Goal: Use online tool/utility

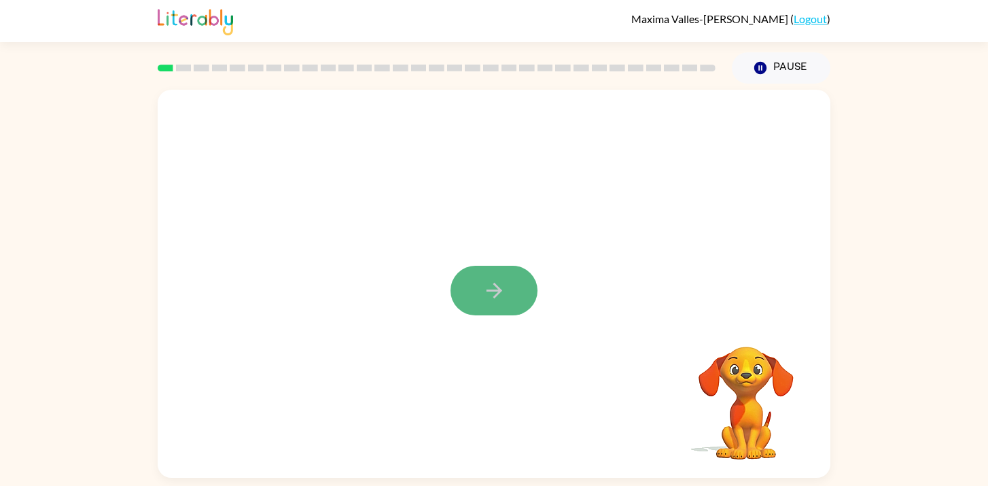
click at [491, 293] on icon "button" at bounding box center [494, 291] width 24 height 24
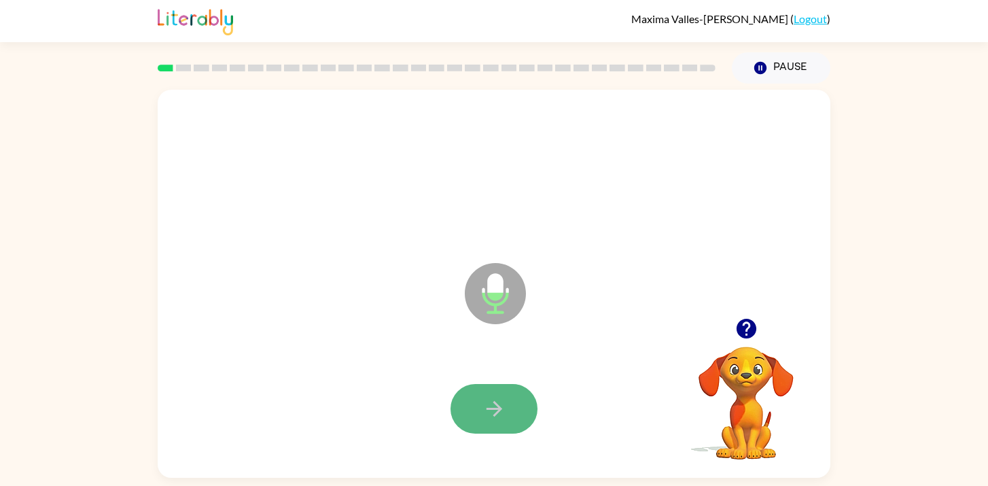
click at [494, 412] on icon "button" at bounding box center [494, 409] width 24 height 24
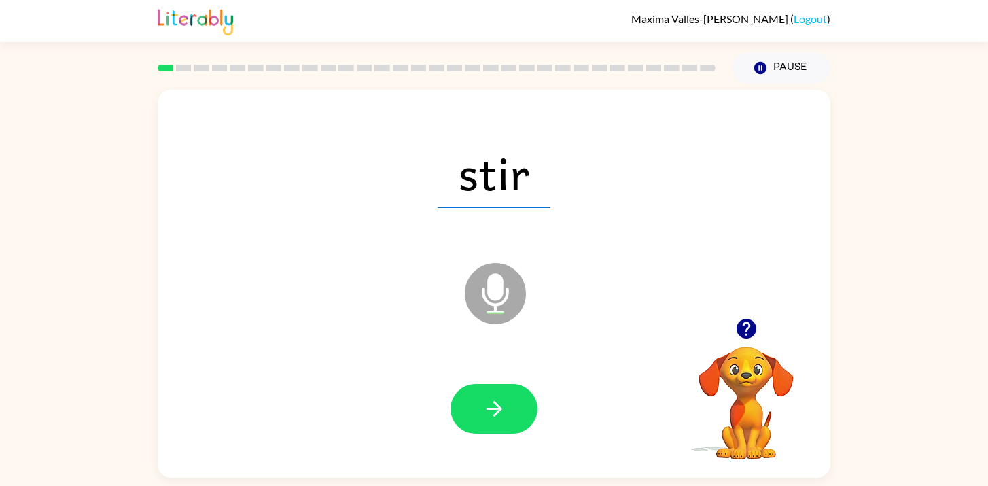
click at [494, 412] on icon "button" at bounding box center [494, 409] width 24 height 24
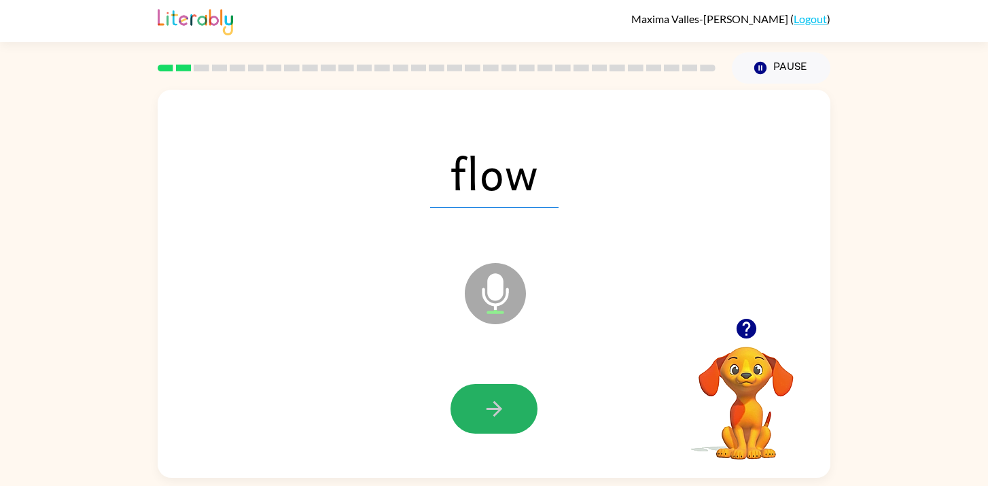
click at [494, 412] on icon "button" at bounding box center [494, 409] width 24 height 24
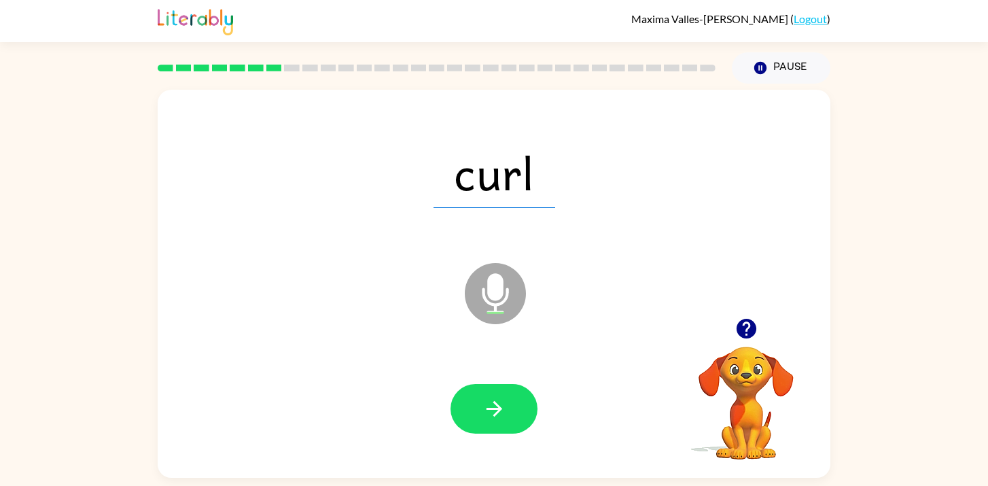
click at [494, 412] on icon "button" at bounding box center [494, 409] width 24 height 24
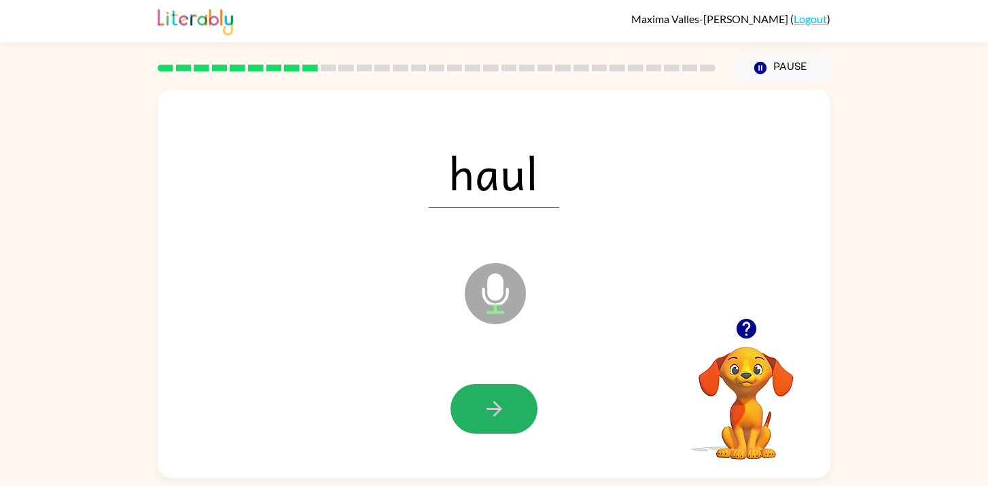
click at [494, 412] on icon "button" at bounding box center [494, 409] width 24 height 24
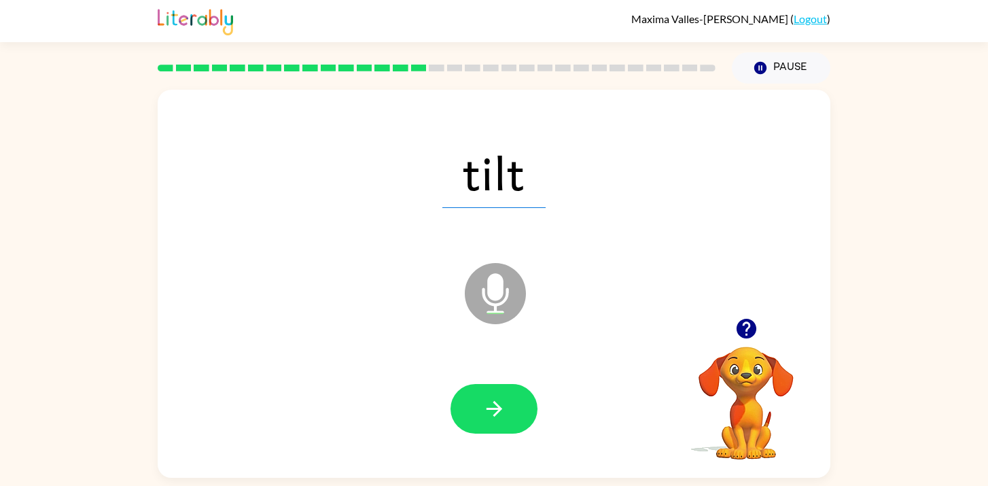
click at [494, 412] on icon "button" at bounding box center [494, 409] width 24 height 24
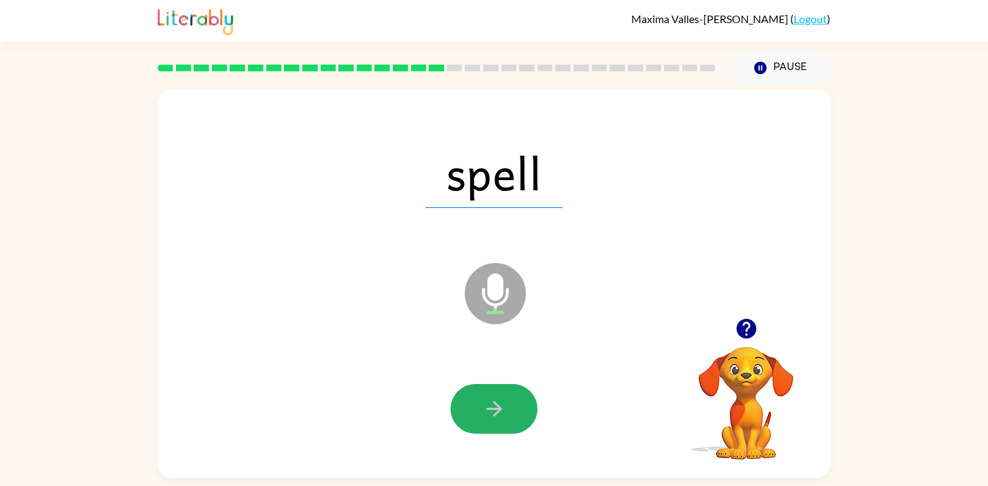
click at [494, 412] on icon "button" at bounding box center [494, 409] width 24 height 24
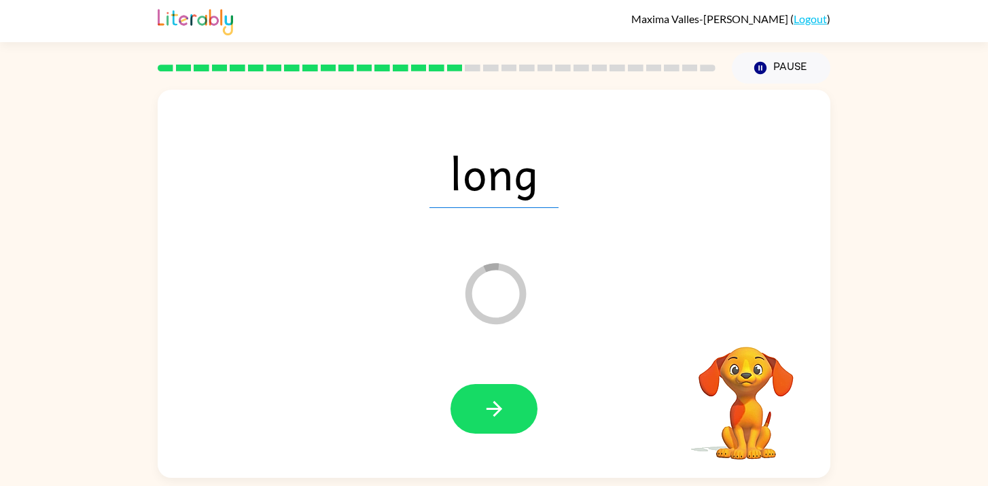
click at [494, 412] on icon "button" at bounding box center [494, 409] width 24 height 24
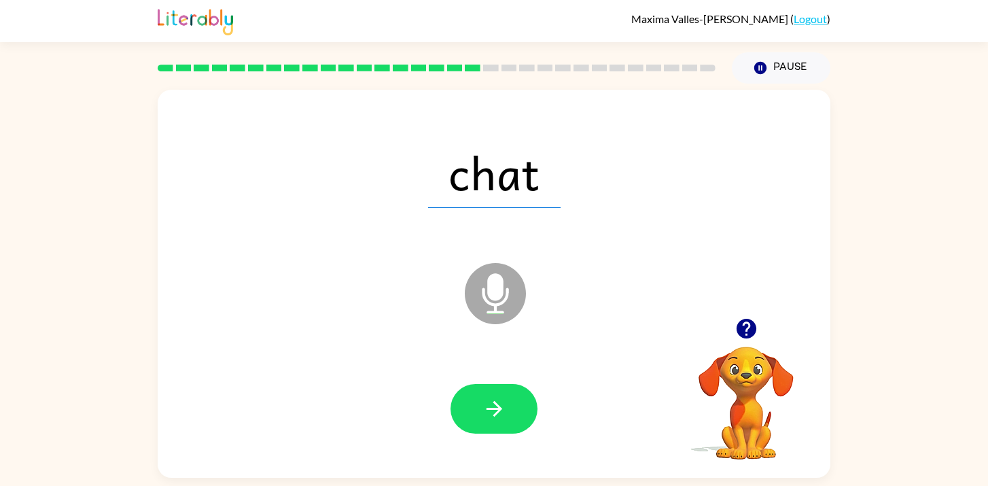
click at [494, 412] on icon "button" at bounding box center [494, 409] width 24 height 24
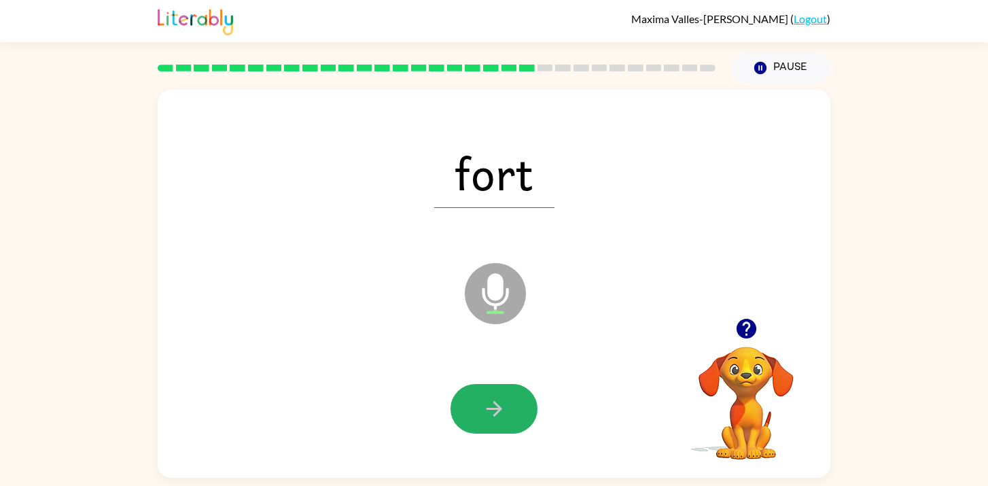
click at [494, 412] on icon "button" at bounding box center [494, 409] width 24 height 24
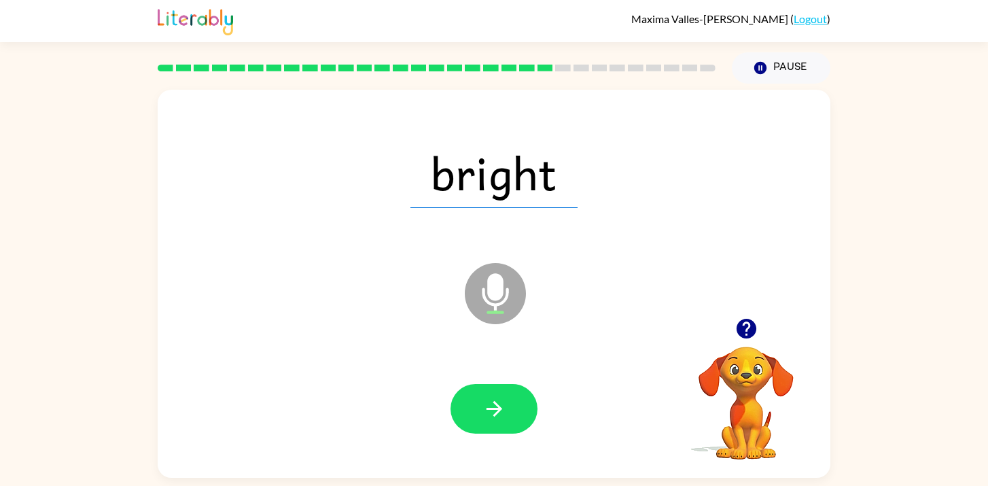
click at [494, 412] on icon "button" at bounding box center [494, 409] width 24 height 24
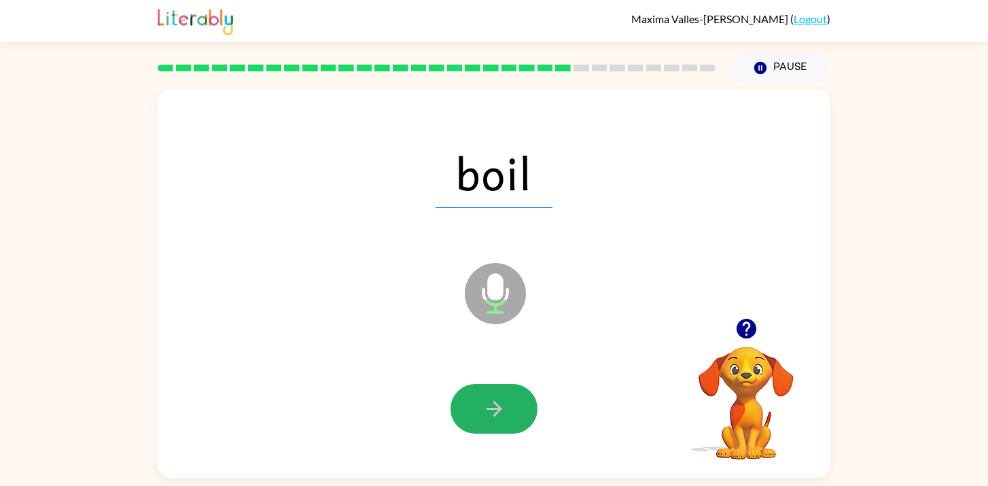
click at [494, 412] on icon "button" at bounding box center [494, 409] width 24 height 24
